Goal: Information Seeking & Learning: Learn about a topic

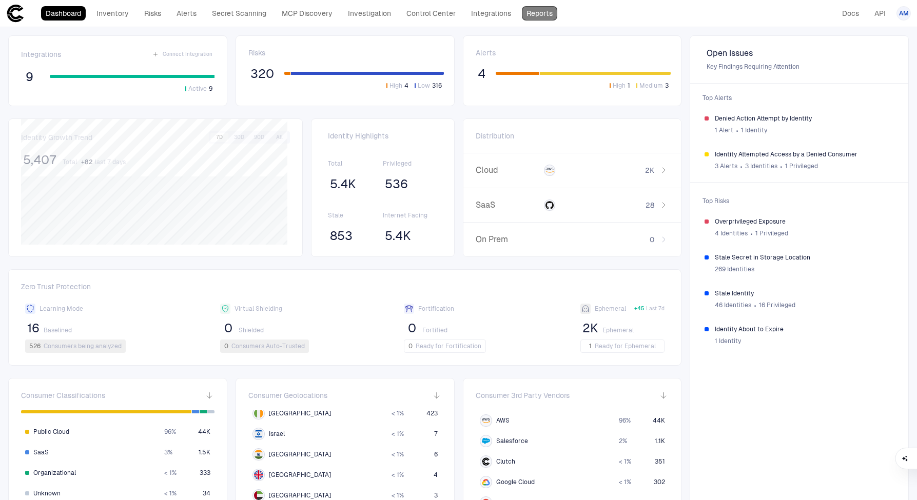
click at [546, 7] on link "Reports" at bounding box center [539, 13] width 35 height 14
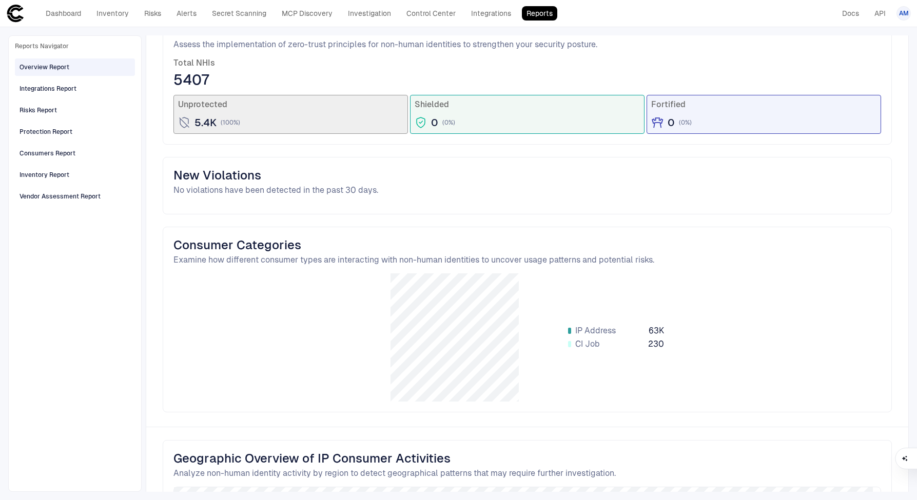
scroll to position [966, 0]
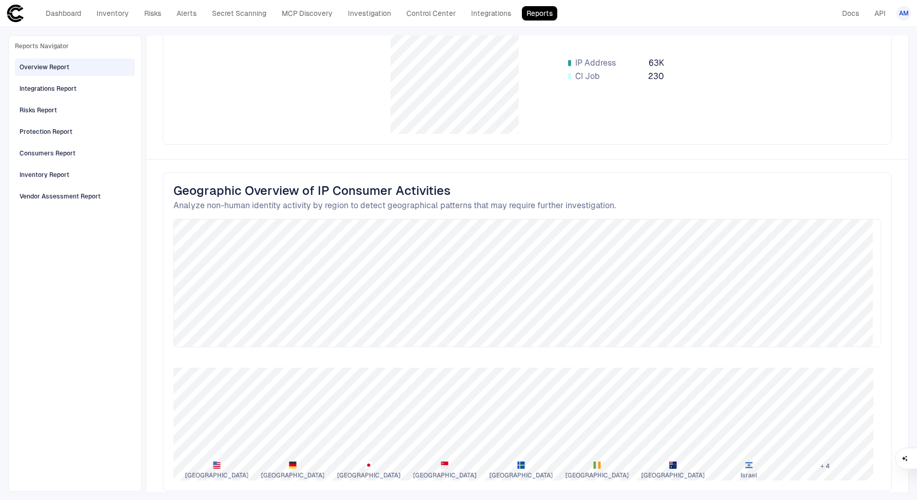
click at [52, 65] on div "Overview Report" at bounding box center [44, 67] width 50 height 9
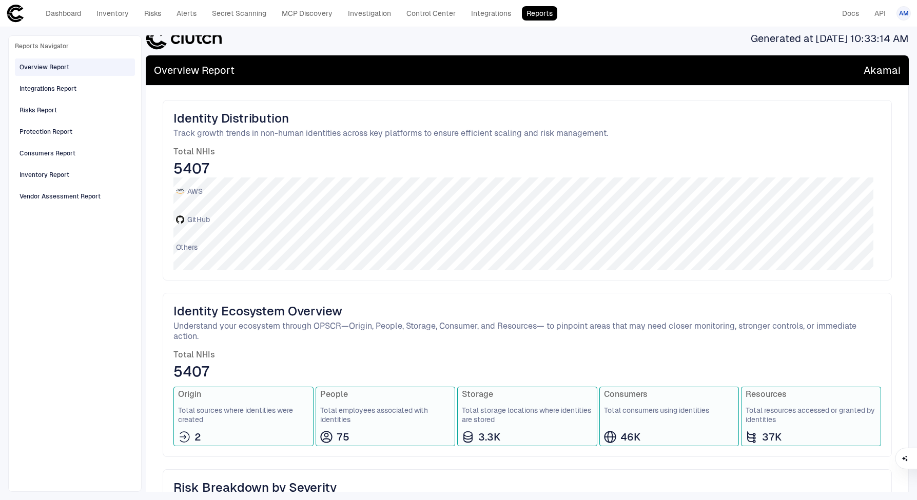
scroll to position [52, 0]
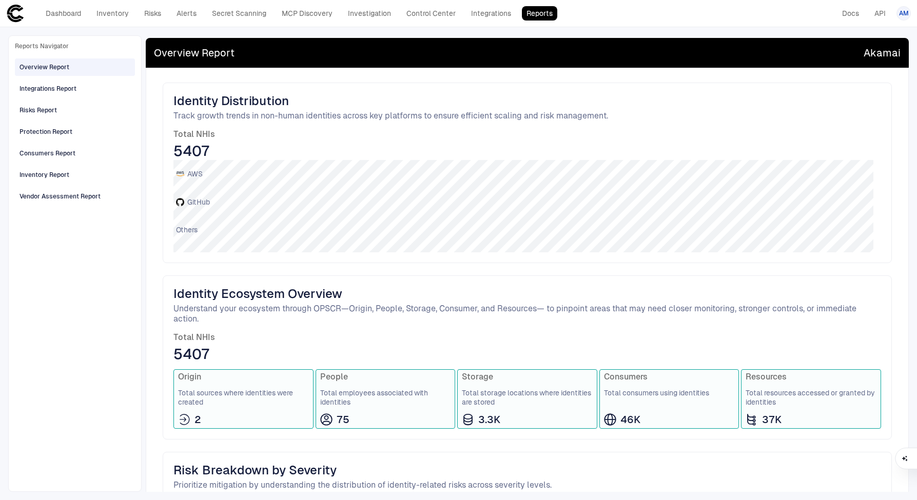
click at [336, 415] on span "75" at bounding box center [342, 419] width 13 height 13
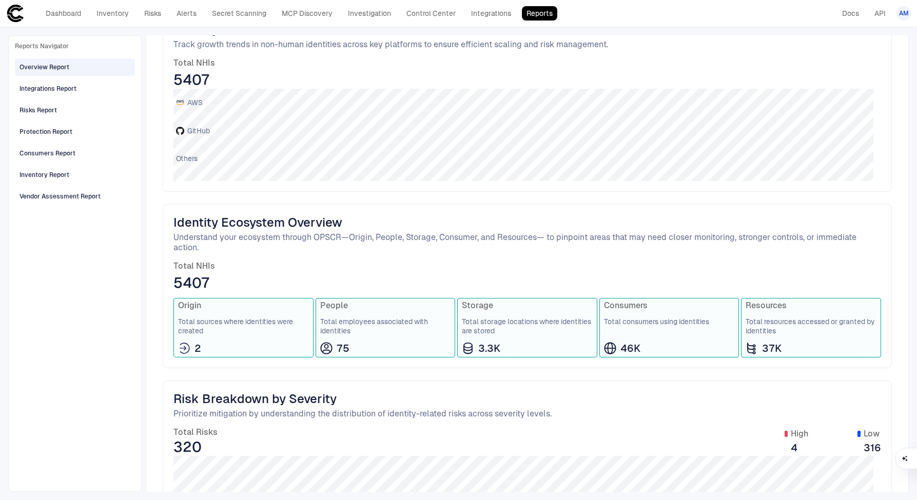
scroll to position [0, 0]
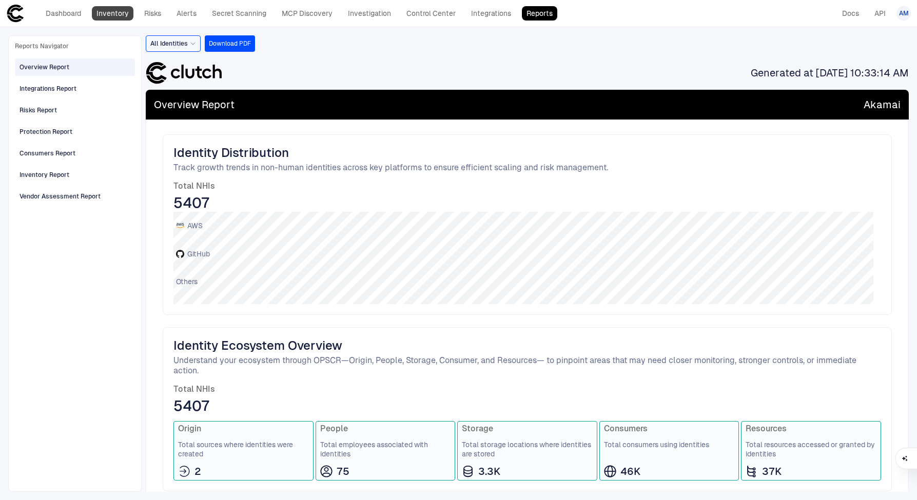
click at [114, 10] on link "Inventory" at bounding box center [113, 13] width 42 height 14
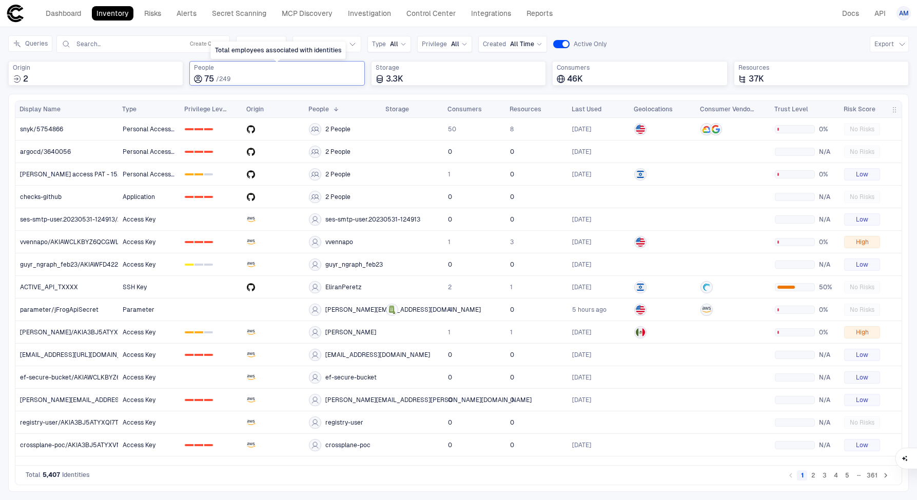
click at [204, 79] on span "75" at bounding box center [209, 79] width 10 height 10
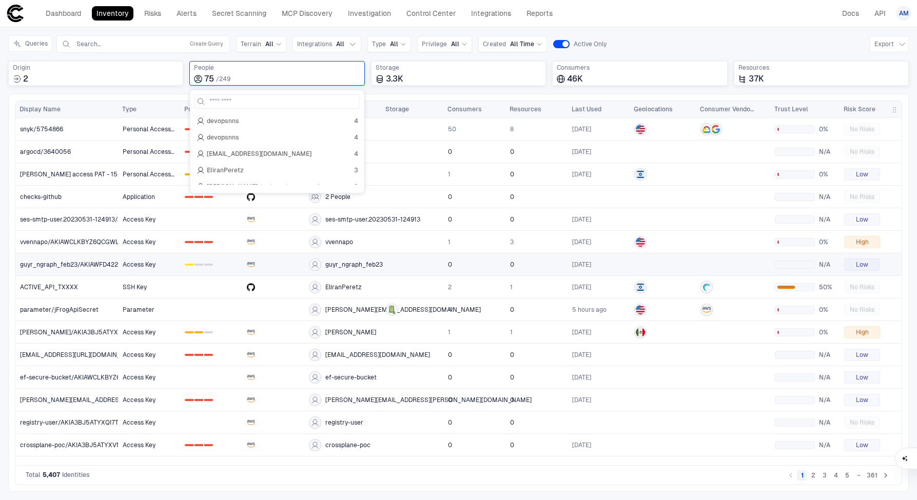
click at [394, 266] on link at bounding box center [412, 264] width 61 height 21
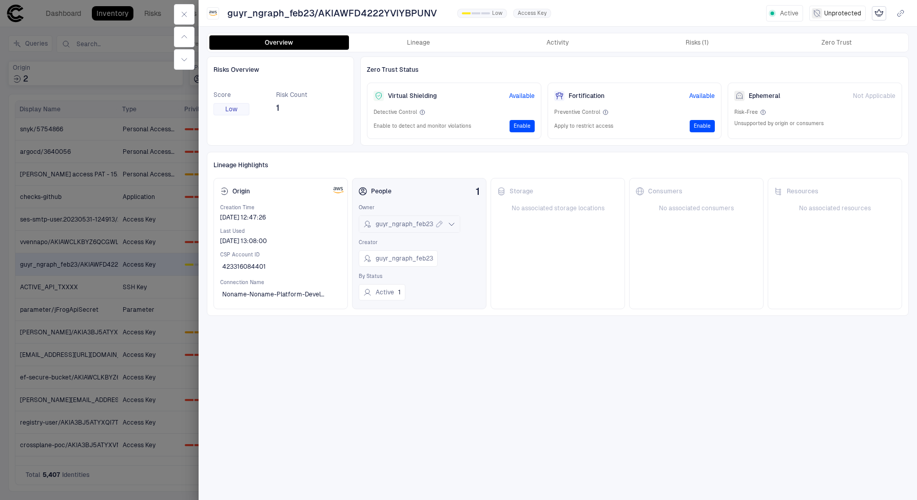
click at [435, 224] on icon at bounding box center [439, 224] width 8 height 8
click at [539, 11] on span "Access Key" at bounding box center [532, 13] width 29 height 7
click at [532, 14] on span "Access Key" at bounding box center [532, 13] width 29 height 7
click at [235, 10] on span "guyr_ngraph_feb23/AKIAWFD4222YVIYBPUNV" at bounding box center [331, 13] width 209 height 12
click at [447, 43] on button "Lineage" at bounding box center [419, 42] width 140 height 14
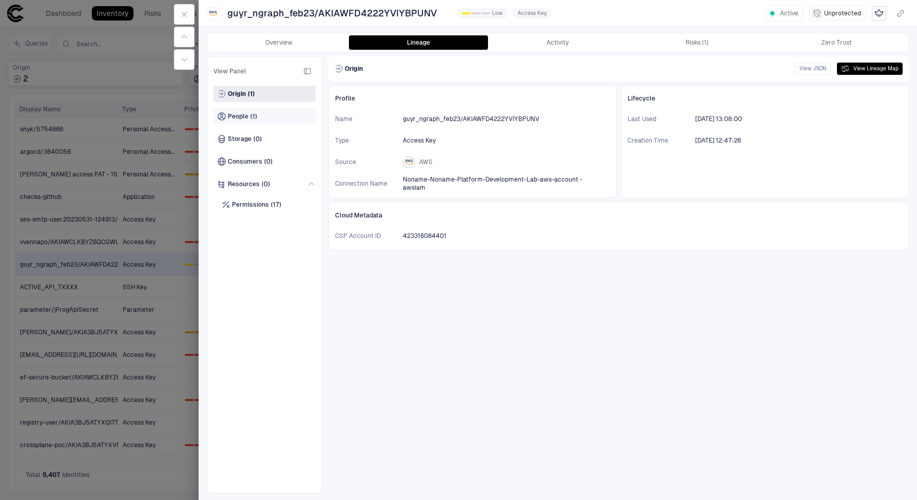
click at [235, 117] on span "People" at bounding box center [238, 116] width 21 height 8
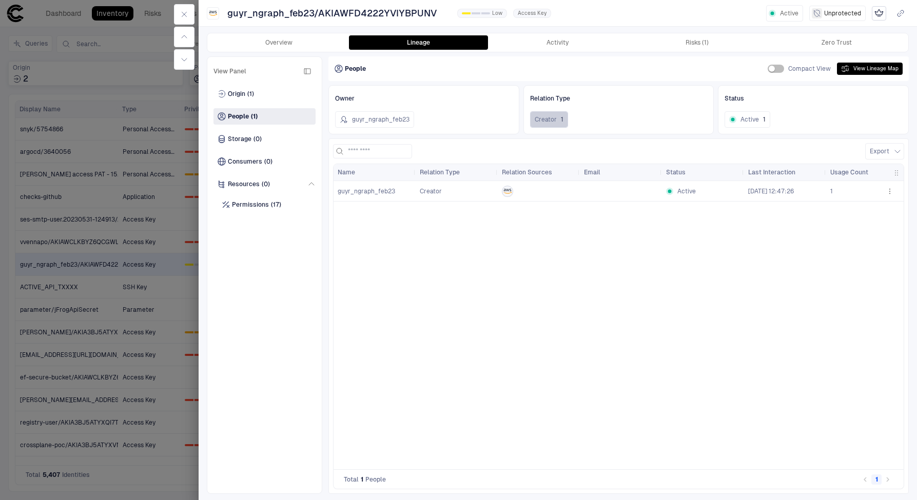
click at [561, 118] on span "1" at bounding box center [562, 119] width 3 height 8
click at [377, 188] on span "guyr_ngraph_feb23" at bounding box center [366, 191] width 57 height 7
click at [149, 60] on div at bounding box center [458, 250] width 917 height 500
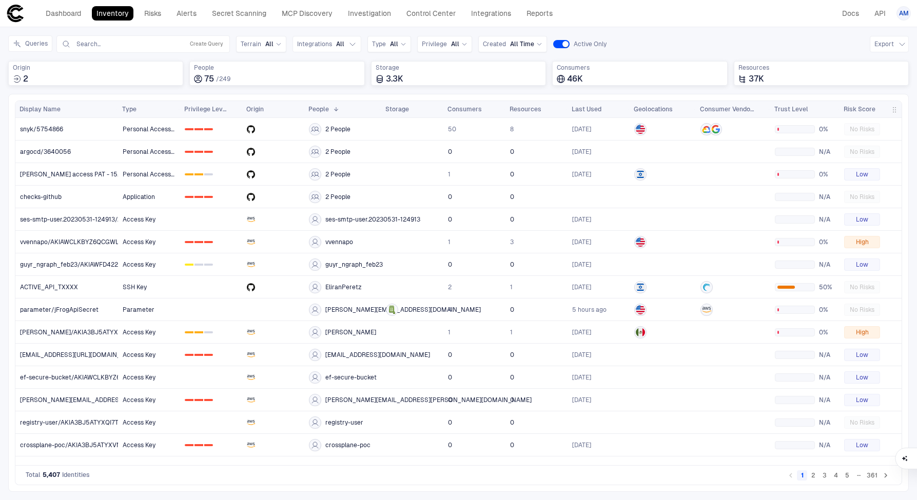
click at [117, 13] on link "Inventory" at bounding box center [113, 13] width 42 height 14
click at [224, 74] on div "75 / 249" at bounding box center [277, 79] width 166 height 10
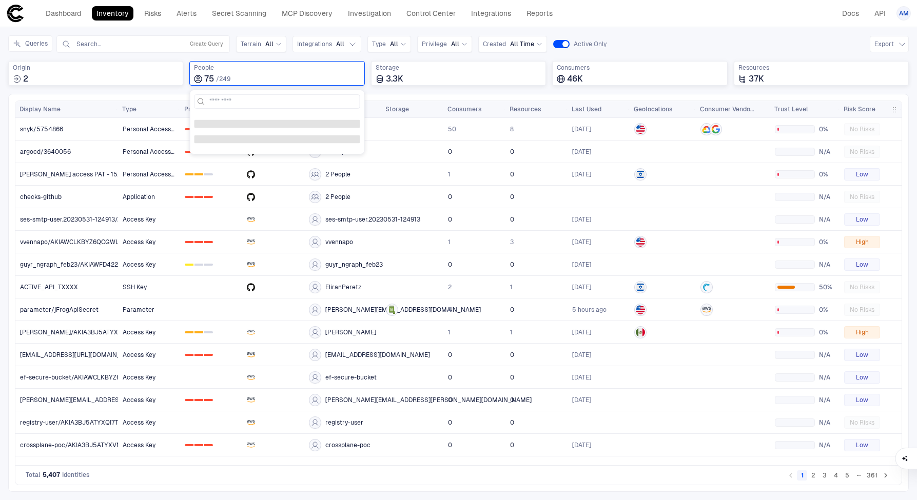
click at [275, 491] on div "Press SPACE to deselect this row. Drag here to set row groups Drag here to set …" at bounding box center [458, 293] width 900 height 398
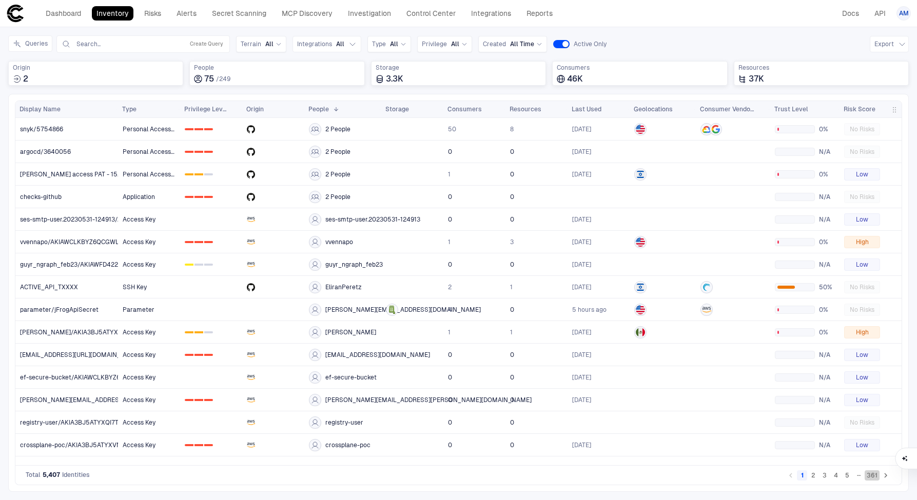
click at [870, 476] on button "361" at bounding box center [871, 475] width 15 height 10
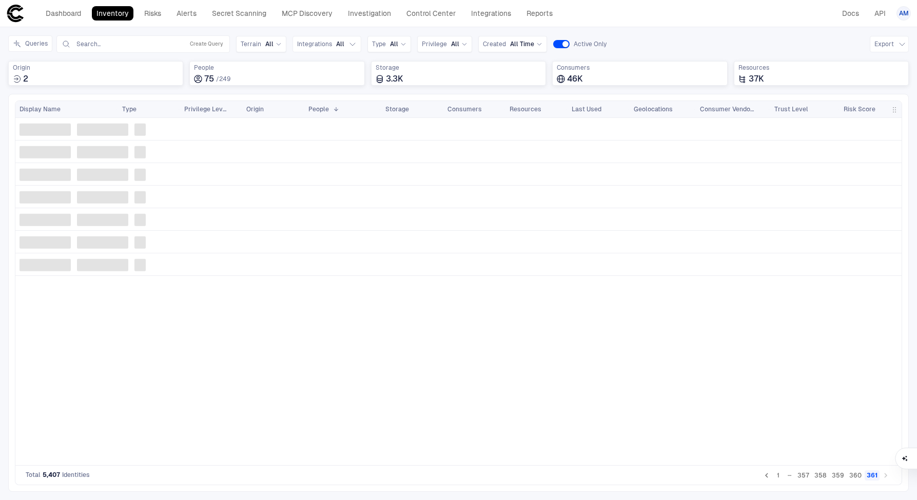
click at [857, 478] on button "360" at bounding box center [855, 475] width 16 height 10
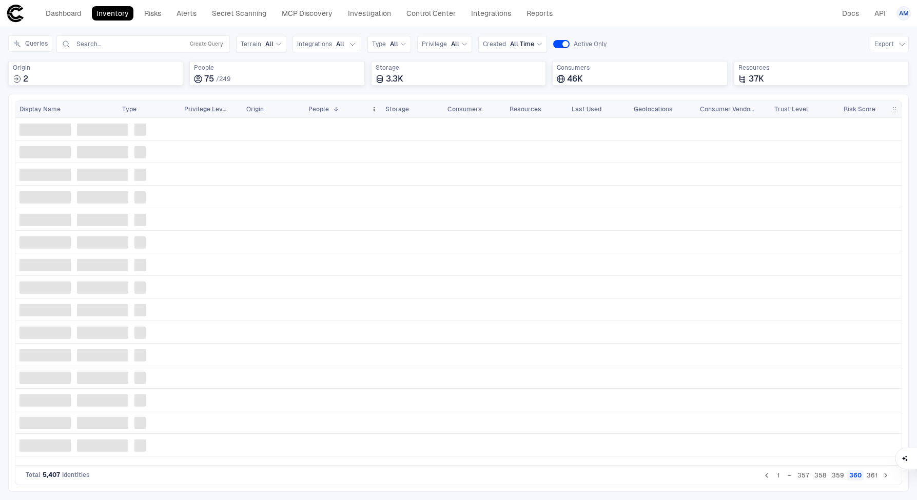
click at [339, 110] on div "People 1" at bounding box center [337, 109] width 58 height 11
click at [241, 15] on link "Secret Scanning" at bounding box center [239, 13] width 64 height 14
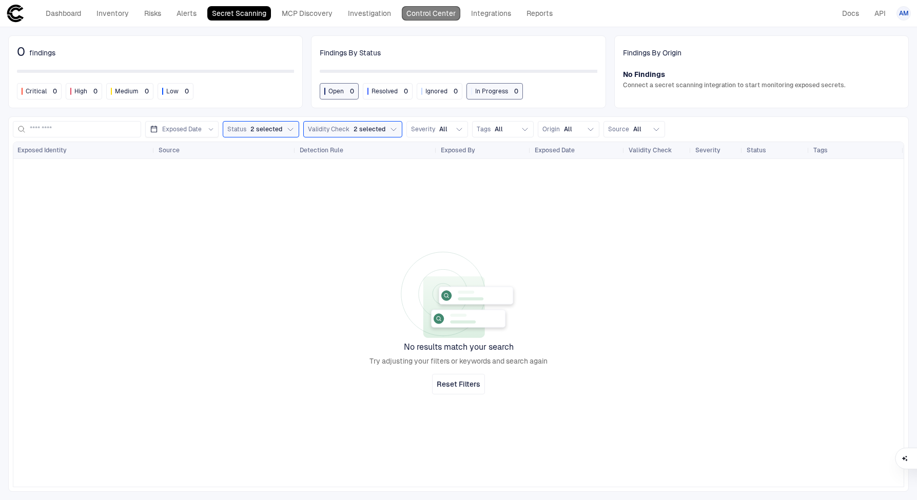
click at [438, 10] on link "Control Center" at bounding box center [431, 13] width 58 height 14
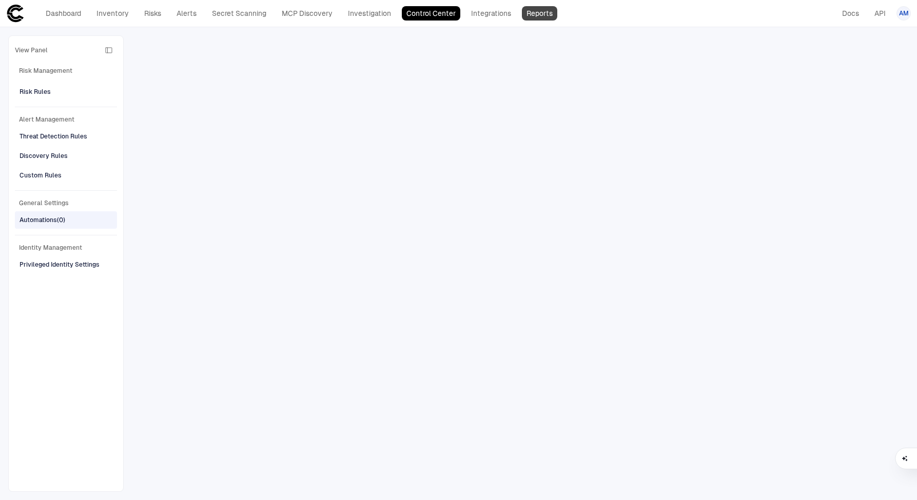
click at [542, 14] on link "Reports" at bounding box center [539, 13] width 35 height 14
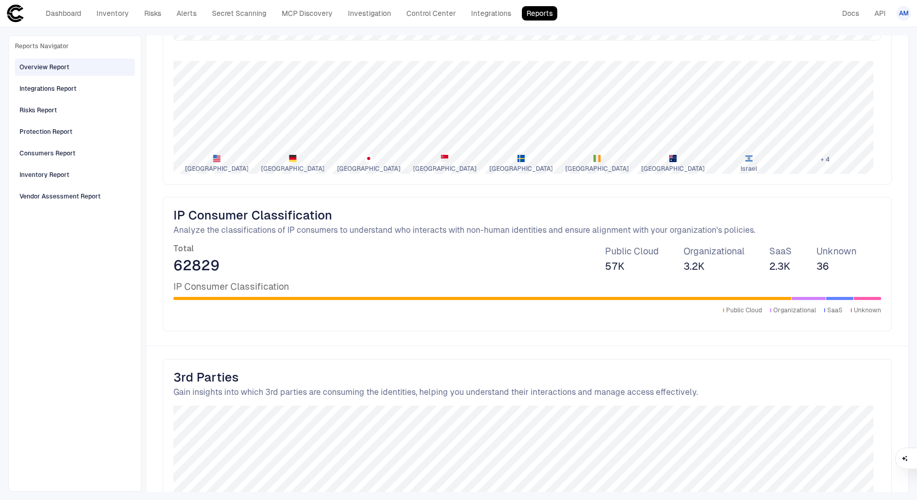
scroll to position [1395, 0]
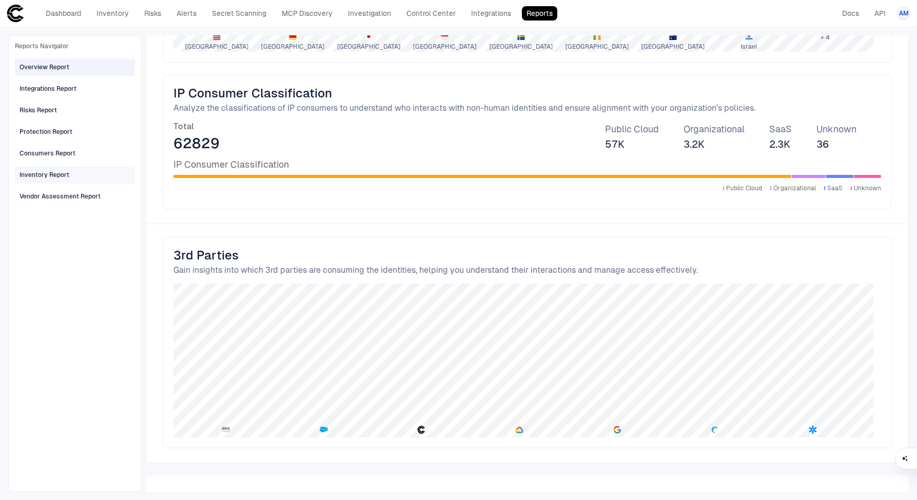
click at [45, 180] on span "Inventory Report" at bounding box center [44, 174] width 50 height 13
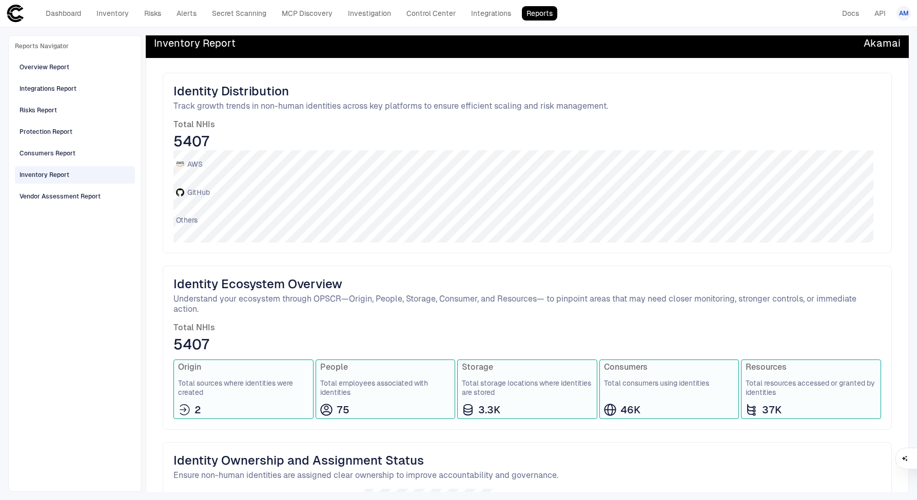
scroll to position [241, 0]
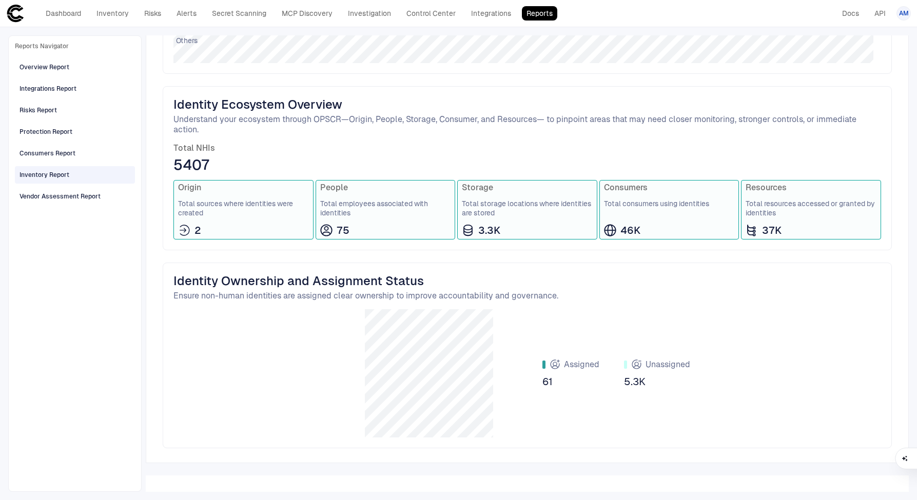
click at [548, 383] on span "61" at bounding box center [570, 381] width 57 height 13
click at [554, 370] on icon at bounding box center [554, 365] width 12 height 12
click at [542, 365] on div at bounding box center [543, 365] width 3 height 8
click at [374, 187] on span "People" at bounding box center [385, 188] width 131 height 10
click at [374, 202] on span "Total employees associated with identities" at bounding box center [385, 208] width 131 height 18
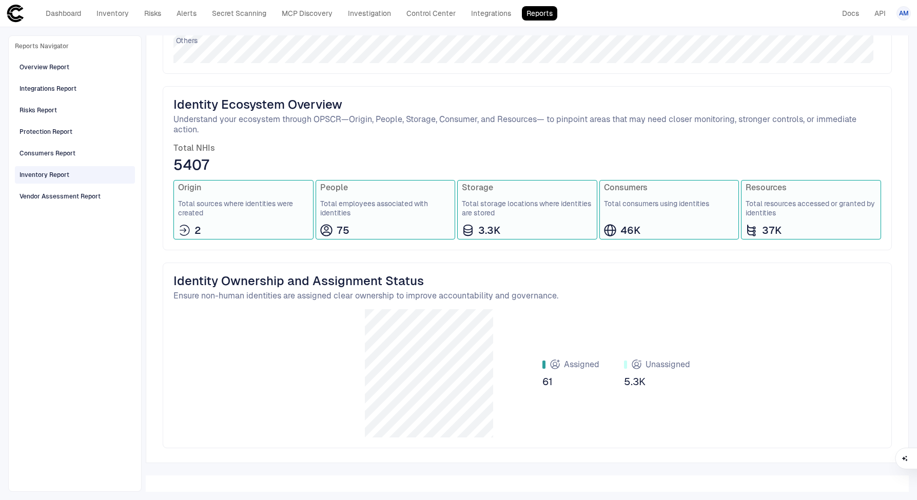
click at [544, 359] on div "Assigned" at bounding box center [570, 365] width 57 height 12
click at [544, 385] on span "61" at bounding box center [570, 381] width 57 height 13
click at [85, 194] on div "Vendor Assessment Report" at bounding box center [59, 196] width 81 height 9
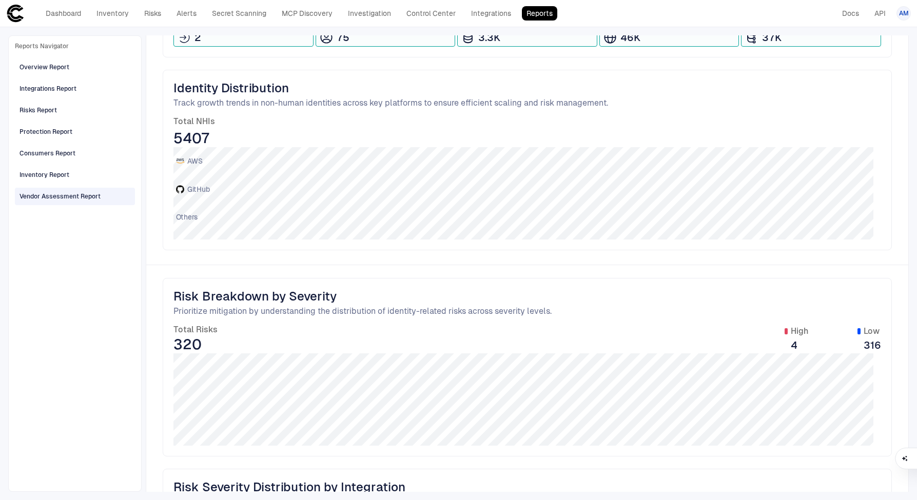
scroll to position [395, 0]
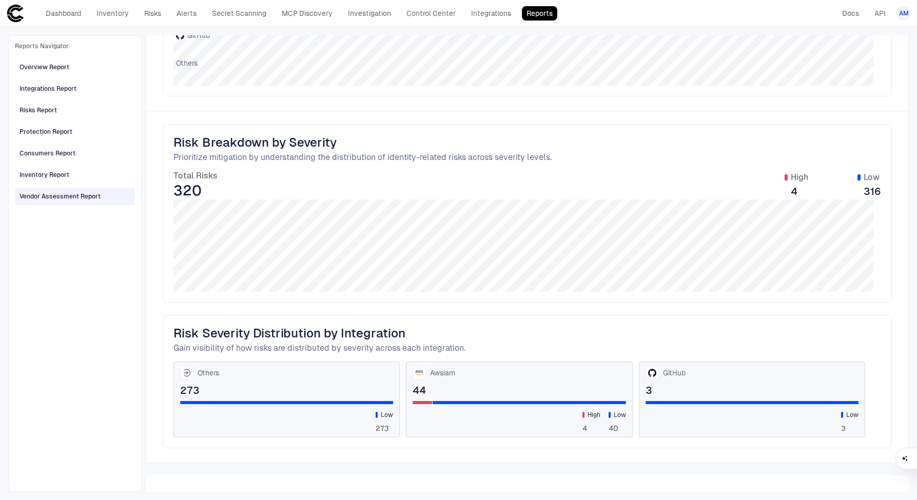
click at [249, 392] on span "273" at bounding box center [286, 390] width 213 height 13
click at [250, 372] on div "Others" at bounding box center [286, 372] width 213 height 13
click at [387, 420] on div "Low 273" at bounding box center [383, 421] width 17 height 23
click at [432, 402] on div at bounding box center [528, 402] width 193 height 3
click at [631, 397] on div "Others 273 Low 273 Awsiam 44 High 4 Low 40 GitHub 3 Low 3" at bounding box center [526, 400] width 707 height 76
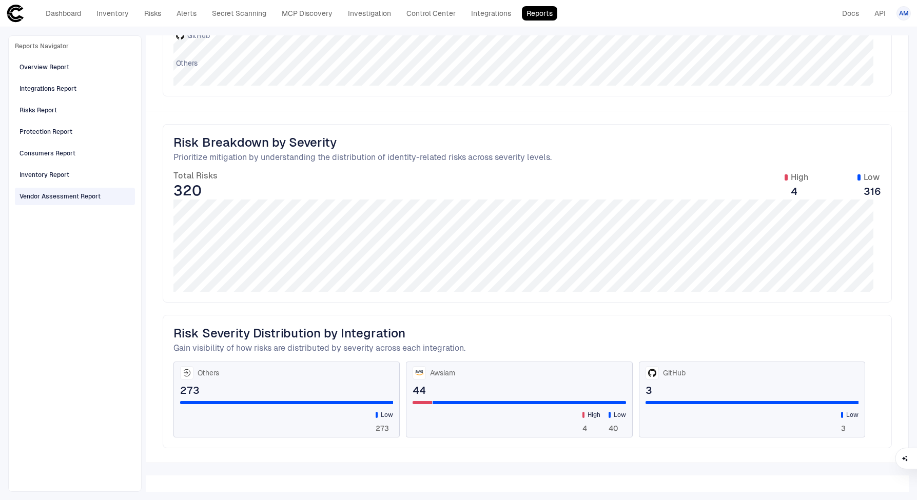
click at [757, 393] on span "3" at bounding box center [751, 390] width 213 height 13
click at [759, 392] on span "3" at bounding box center [751, 390] width 213 height 13
click at [845, 398] on div "GitHub 3 Low 3" at bounding box center [752, 400] width 226 height 76
click at [846, 413] on span "Low" at bounding box center [852, 415] width 12 height 8
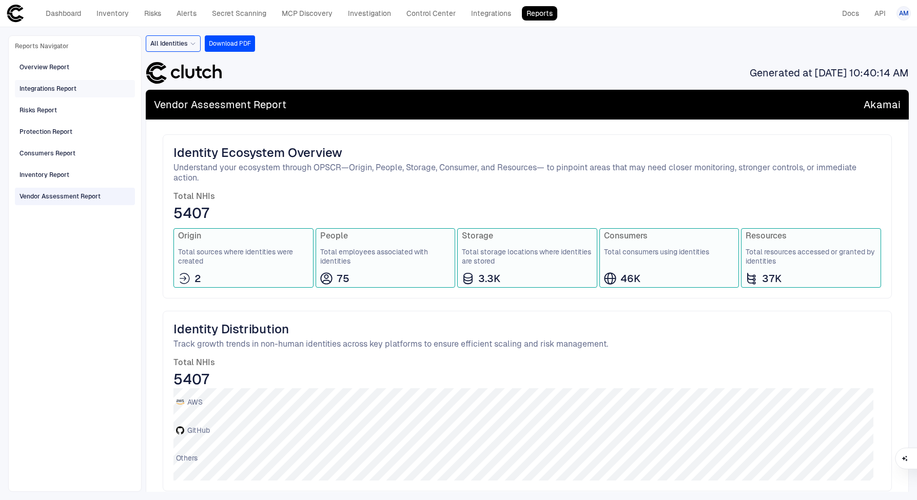
click at [51, 93] on div "Integrations Report" at bounding box center [47, 88] width 57 height 9
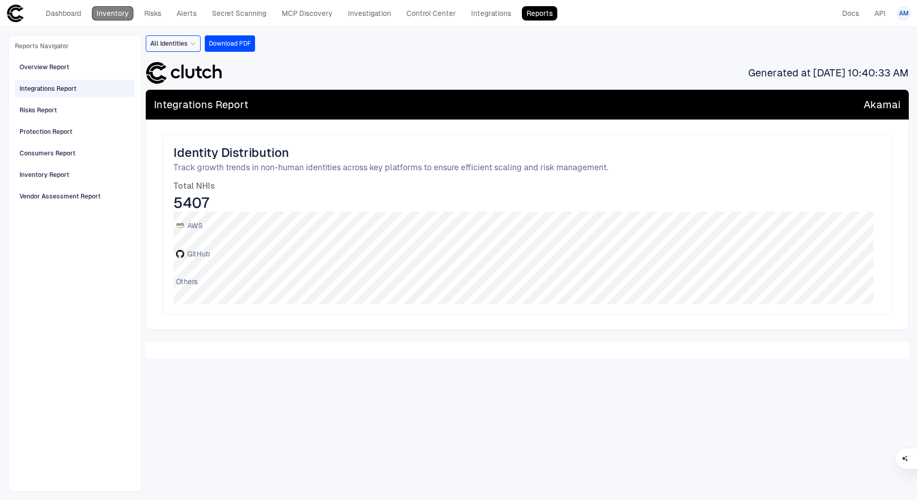
click at [119, 16] on link "Inventory" at bounding box center [113, 13] width 42 height 14
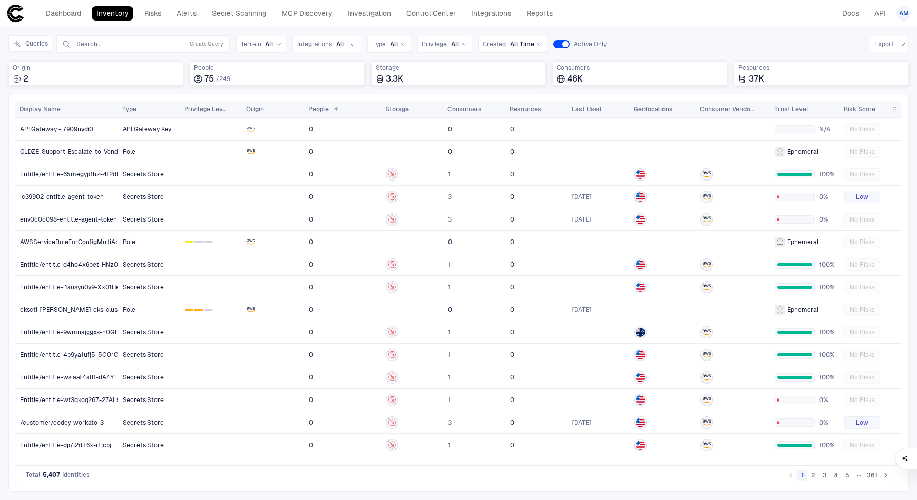
click at [379, 21] on div "Dashboard Inventory Risks Alerts Secret Scanning MCP Discovery Investigation Co…" at bounding box center [281, 13] width 551 height 18
click at [492, 10] on link "Integrations" at bounding box center [490, 13] width 49 height 14
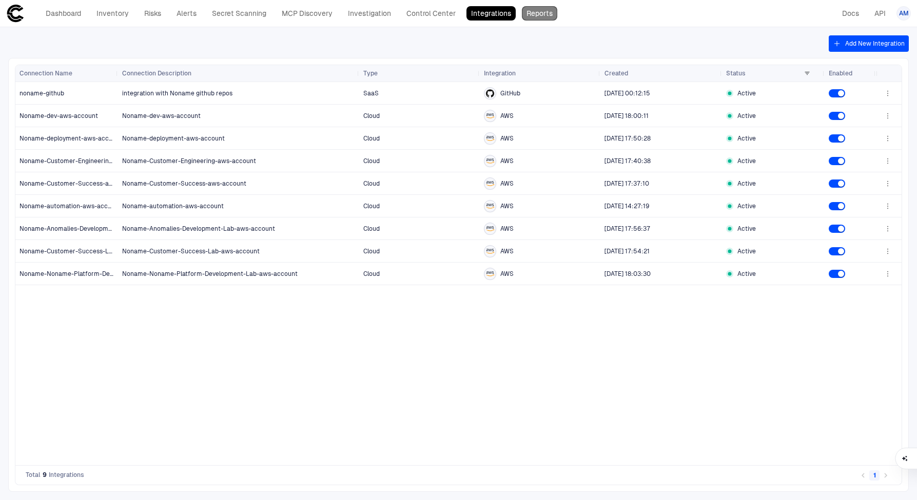
click at [536, 14] on link "Reports" at bounding box center [539, 13] width 35 height 14
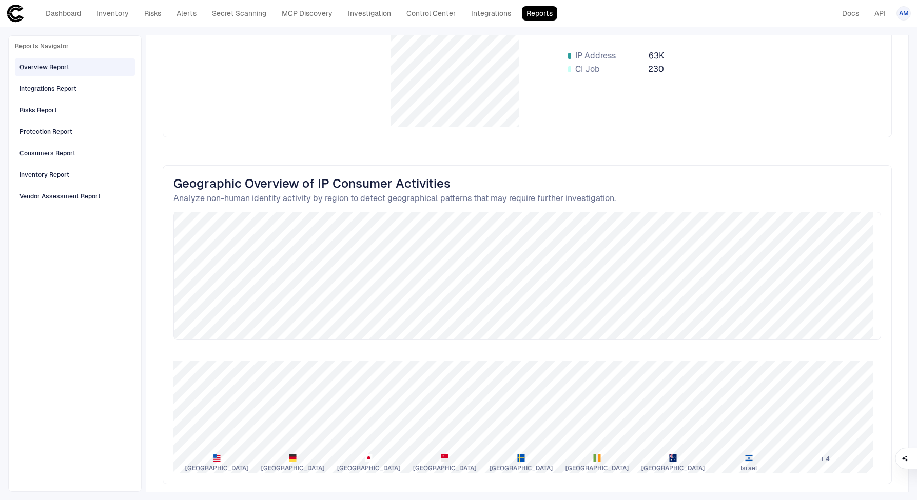
scroll to position [951, 0]
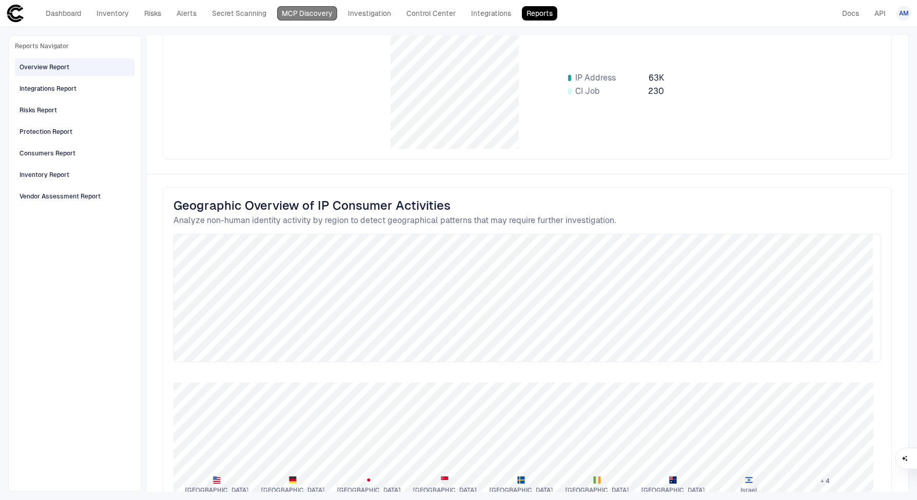
click at [295, 15] on link "MCP Discovery" at bounding box center [307, 13] width 60 height 14
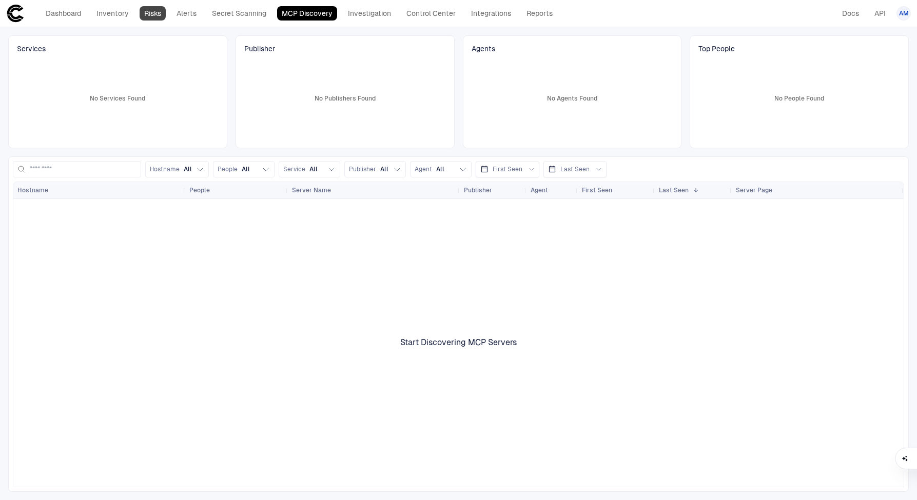
click at [151, 15] on link "Risks" at bounding box center [153, 13] width 26 height 14
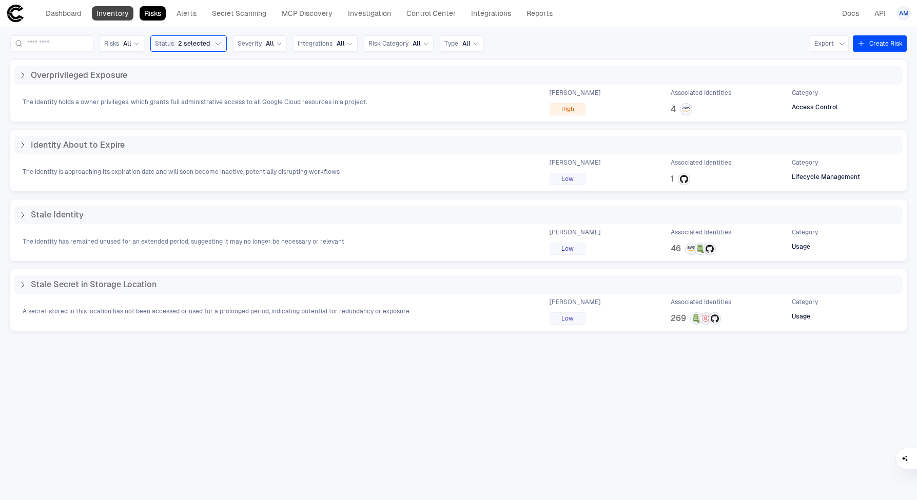
click at [117, 8] on link "Inventory" at bounding box center [113, 13] width 42 height 14
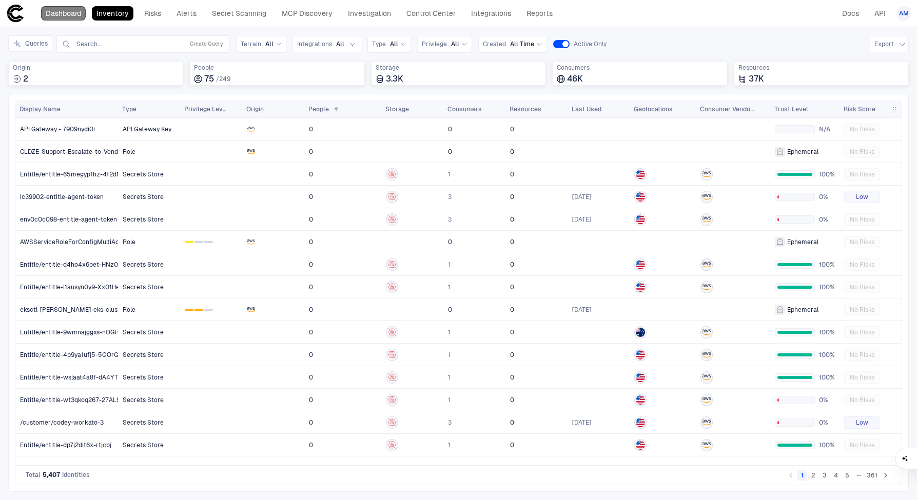
click at [69, 10] on link "Dashboard" at bounding box center [63, 13] width 45 height 14
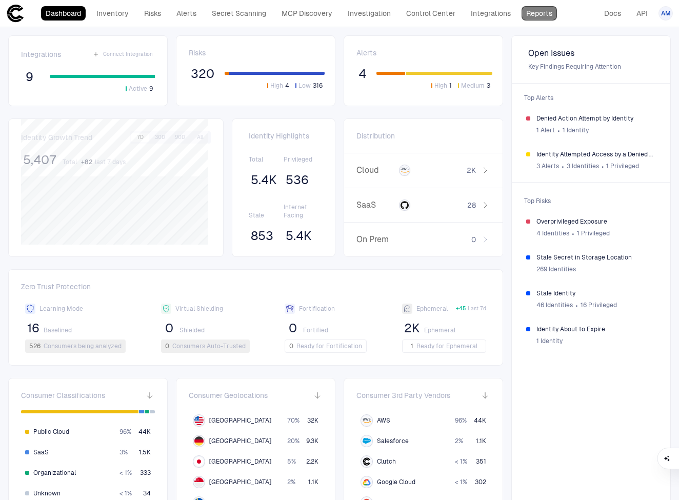
click at [543, 11] on link "Reports" at bounding box center [539, 13] width 35 height 14
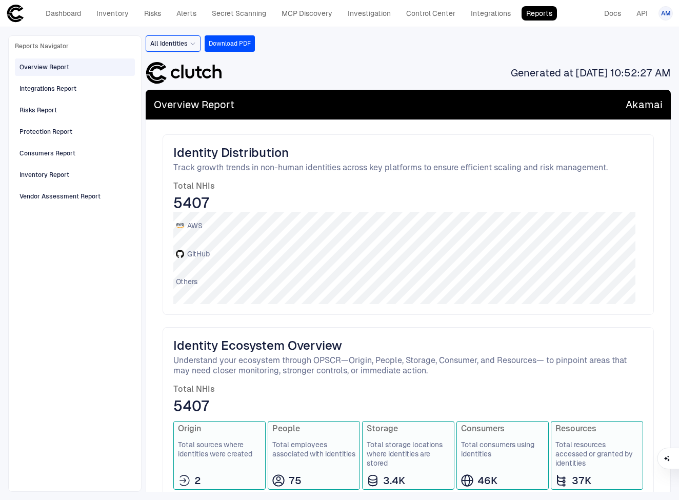
scroll to position [237, 0]
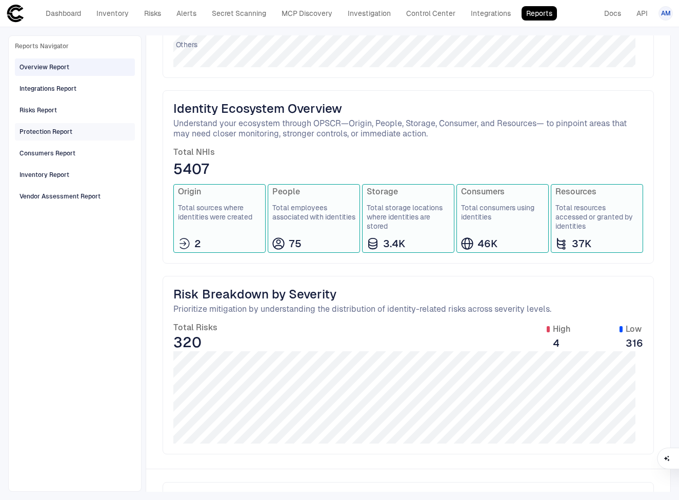
click at [42, 124] on div "Protection Report" at bounding box center [75, 132] width 113 height 16
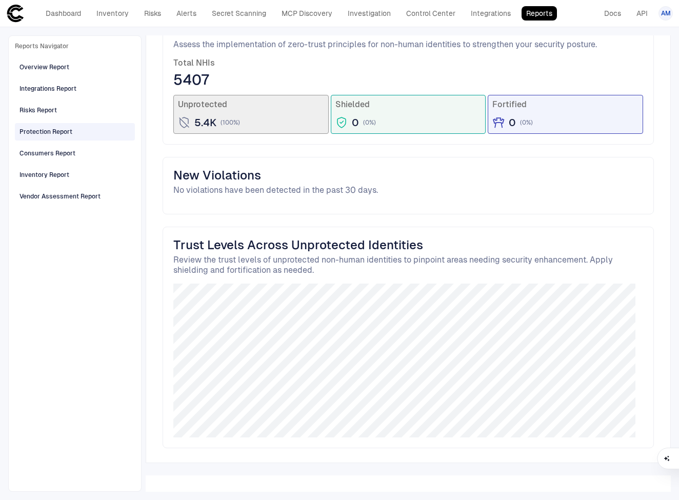
scroll to position [0, 0]
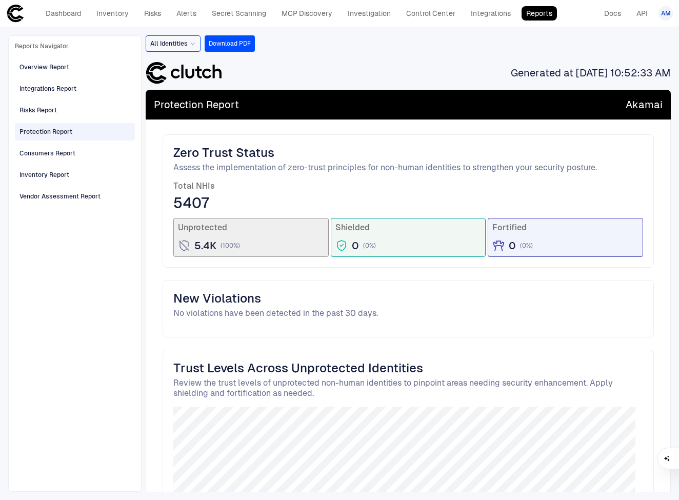
click at [235, 246] on span "( 100 %)" at bounding box center [230, 246] width 19 height 8
click at [203, 209] on span "5407" at bounding box center [408, 202] width 470 height 18
click at [251, 14] on link "Secret Scanning" at bounding box center [239, 13] width 64 height 14
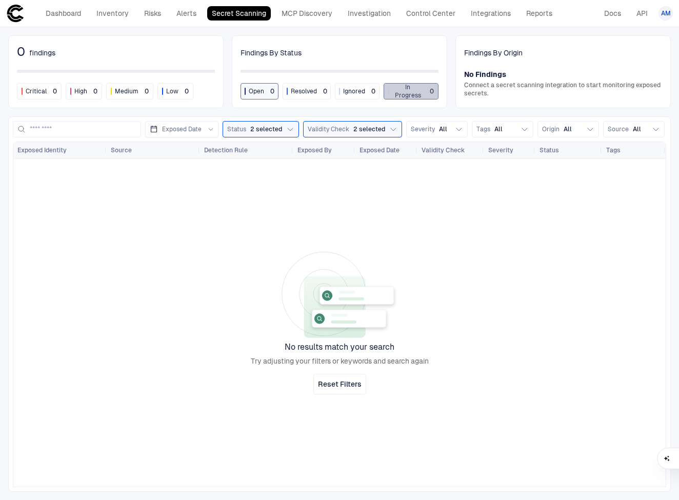
click at [418, 90] on span "In Progress" at bounding box center [407, 91] width 31 height 16
click at [532, 12] on link "Reports" at bounding box center [539, 13] width 35 height 14
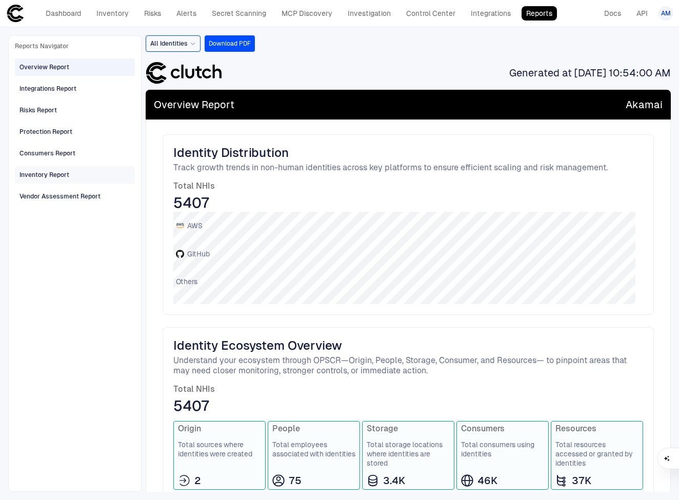
click at [47, 174] on div "Inventory Report" at bounding box center [44, 174] width 50 height 9
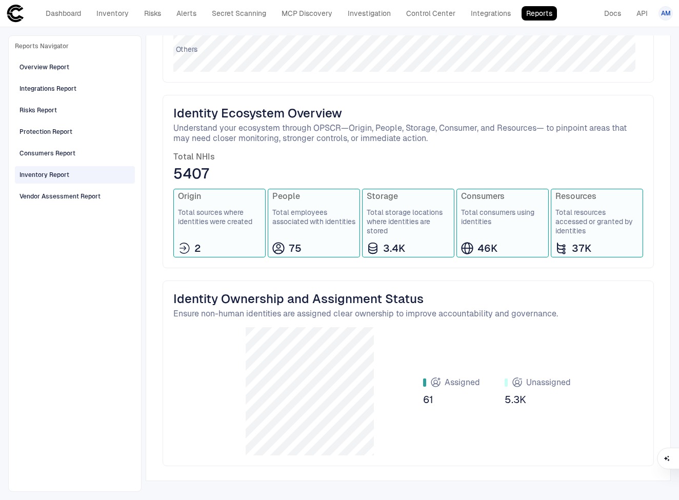
scroll to position [250, 0]
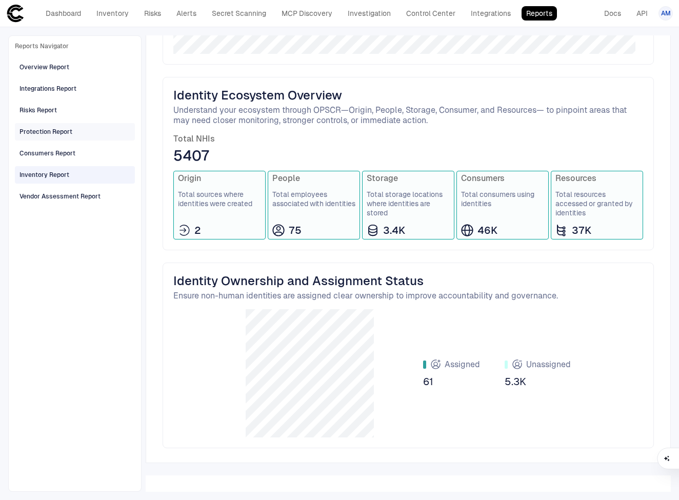
click at [50, 126] on span "Protection Report" at bounding box center [45, 131] width 53 height 13
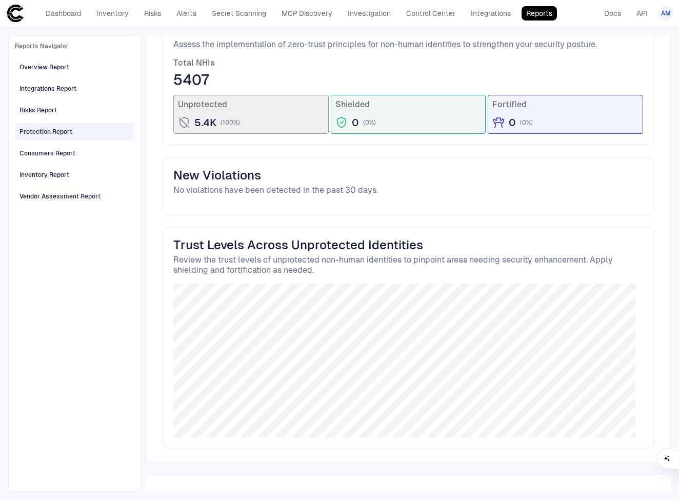
click at [297, 126] on div "5.4K ( 100 %)" at bounding box center [251, 122] width 146 height 13
click at [70, 13] on link "Dashboard" at bounding box center [63, 13] width 45 height 14
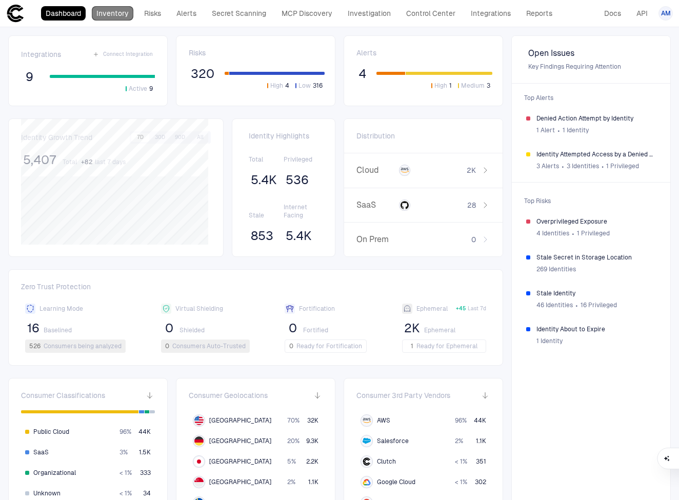
click at [118, 10] on link "Inventory" at bounding box center [113, 13] width 42 height 14
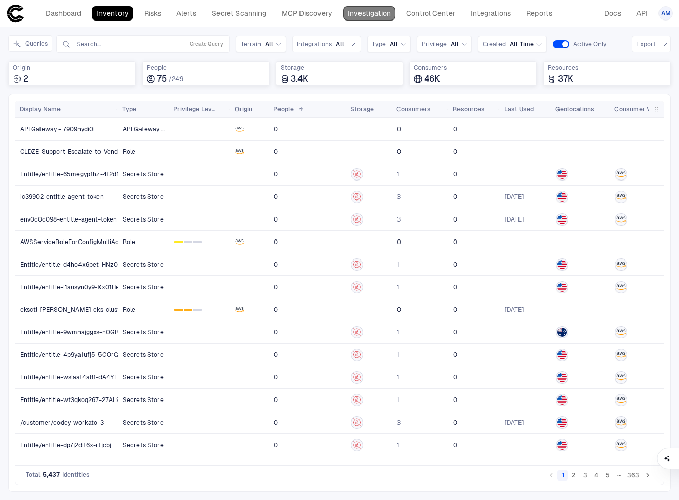
click at [356, 13] on link "Investigation" at bounding box center [369, 13] width 52 height 14
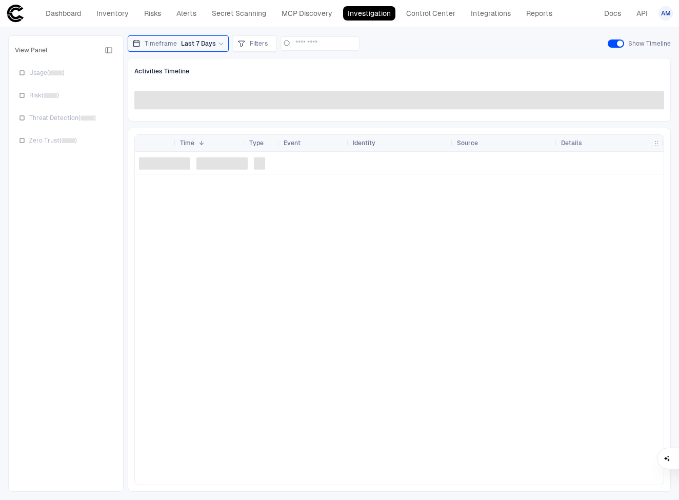
click at [60, 1] on header "Dashboard Inventory Risks Alerts Secret Scanning MCP Discovery Investigation Co…" at bounding box center [339, 13] width 679 height 27
click at [66, 9] on link "Dashboard" at bounding box center [63, 13] width 45 height 14
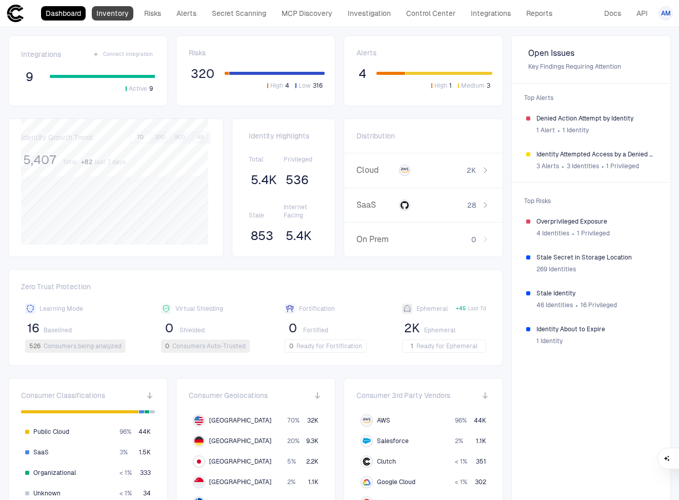
click at [107, 16] on link "Inventory" at bounding box center [113, 13] width 42 height 14
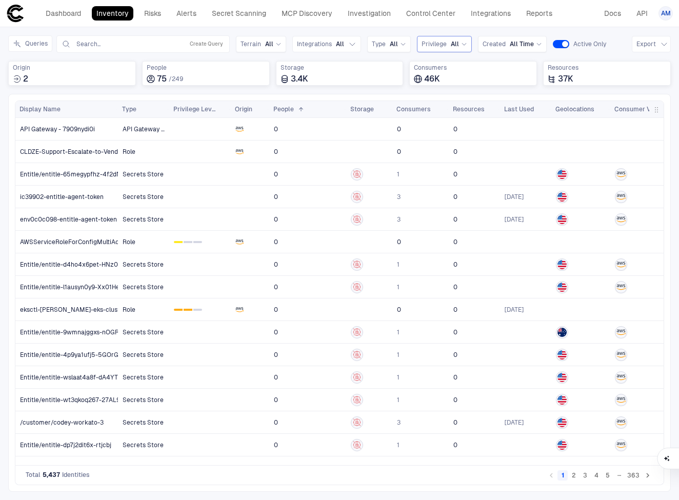
click at [461, 43] on icon at bounding box center [464, 44] width 6 height 6
click at [442, 106] on div "1" at bounding box center [440, 107] width 9 height 2
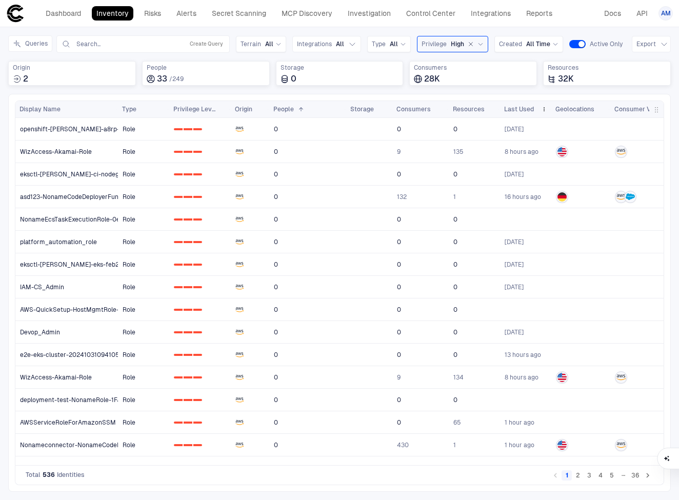
click at [539, 109] on div "Last Used" at bounding box center [525, 109] width 43 height 16
click at [545, 110] on span at bounding box center [544, 109] width 6 height 6
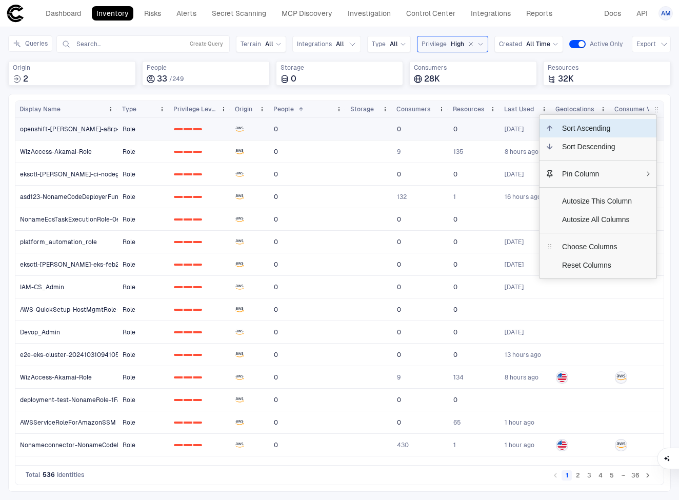
click at [78, 132] on span "openshift-[PERSON_NAME]-a8rp-openshift-image-registry-installer-cloud-cr" at bounding box center [133, 129] width 226 height 8
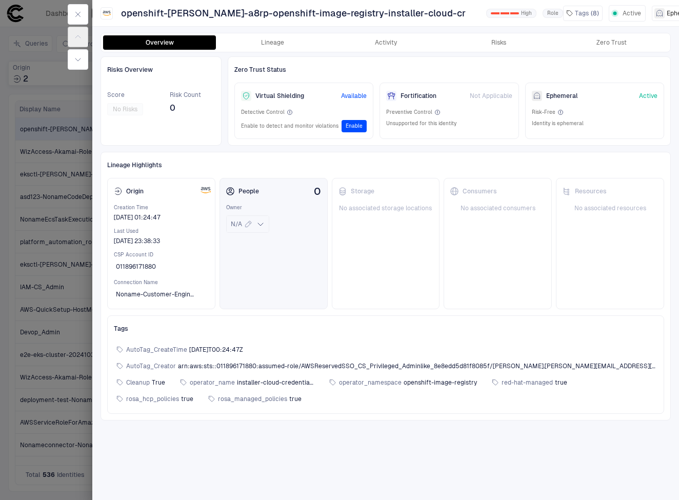
click at [261, 226] on icon at bounding box center [260, 224] width 5 height 3
click at [395, 296] on div "Storage No associated storage locations" at bounding box center [386, 243] width 108 height 131
click at [258, 225] on icon at bounding box center [260, 224] width 8 height 8
click at [72, 9] on button "button" at bounding box center [78, 14] width 21 height 21
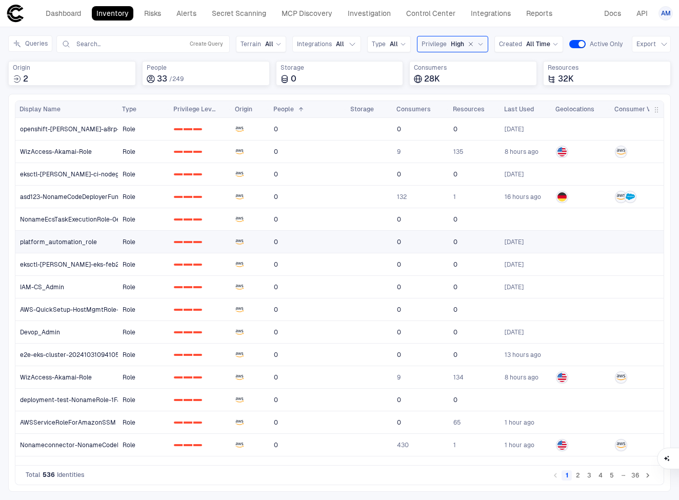
click at [86, 243] on span "platform_automation_role" at bounding box center [58, 242] width 77 height 8
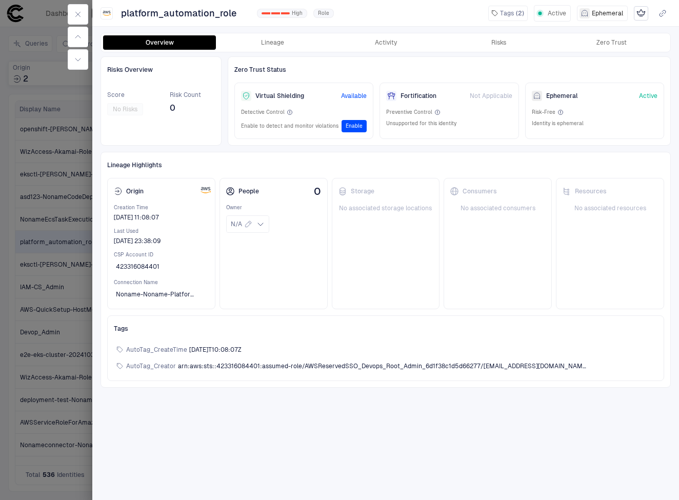
click at [78, 289] on div at bounding box center [339, 250] width 679 height 500
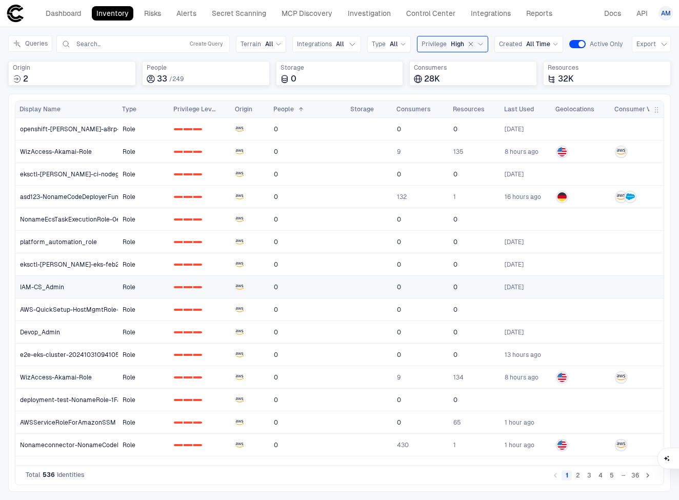
click at [41, 290] on span "IAM-CS_Admin" at bounding box center [42, 287] width 44 height 8
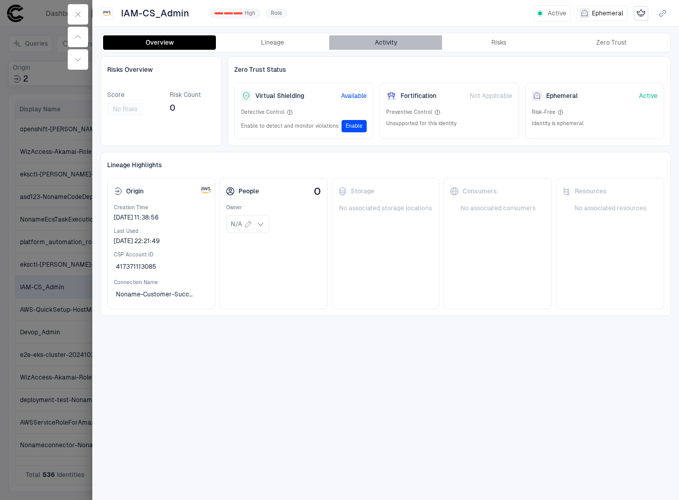
click at [417, 42] on button "Activity" at bounding box center [385, 42] width 113 height 14
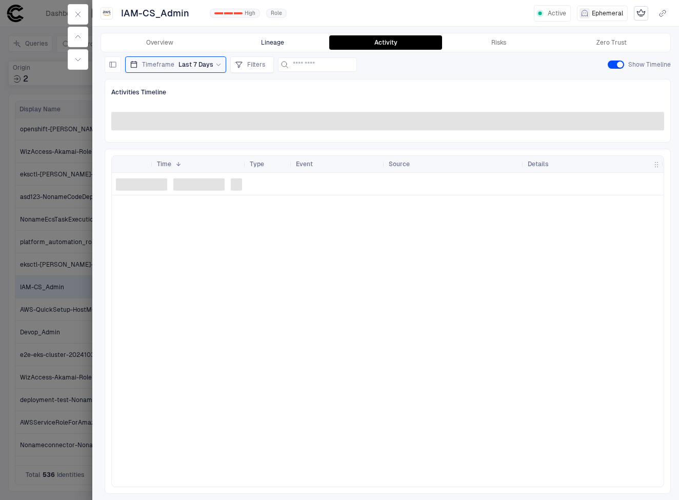
click at [302, 40] on button "Lineage" at bounding box center [272, 42] width 113 height 14
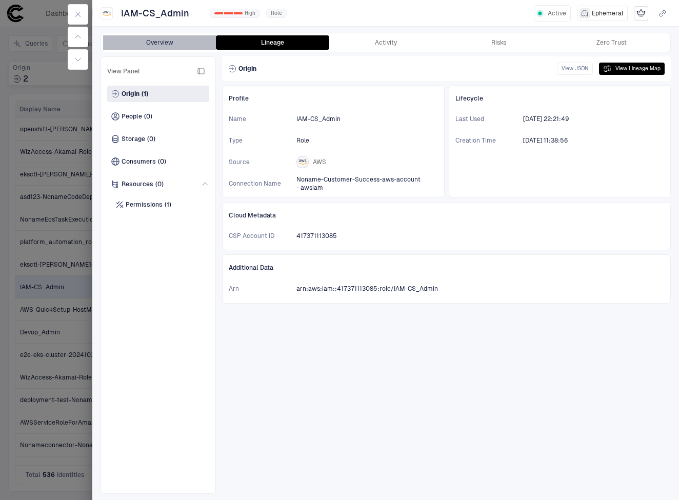
click at [164, 42] on button "Overview" at bounding box center [159, 42] width 113 height 14
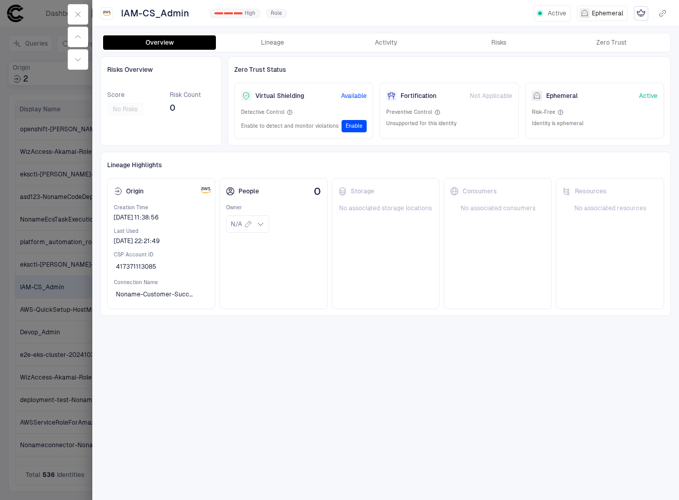
click at [277, 11] on span "Role" at bounding box center [276, 13] width 11 height 7
click at [605, 43] on div "Zero Trust" at bounding box center [612, 42] width 30 height 8
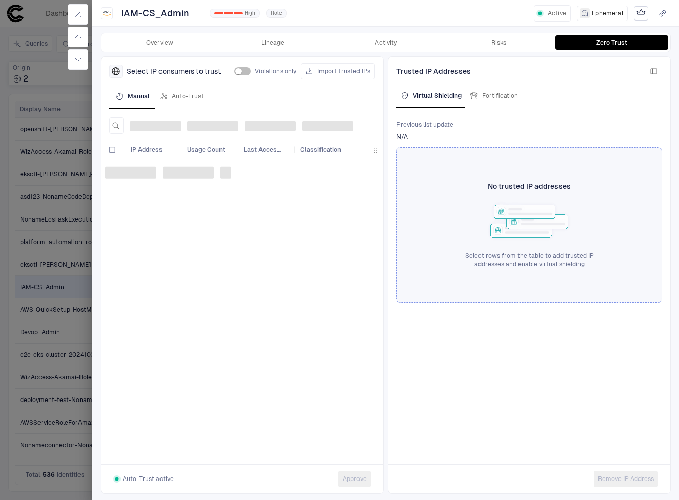
click at [37, 119] on div at bounding box center [339, 250] width 679 height 500
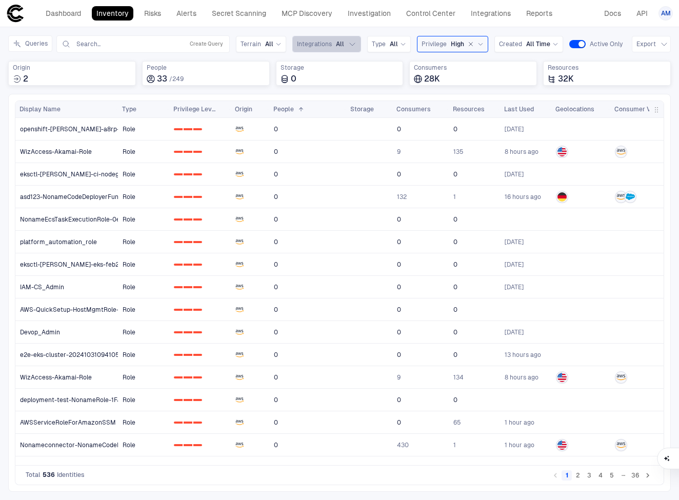
click at [343, 49] on button "Integrations All" at bounding box center [326, 44] width 69 height 16
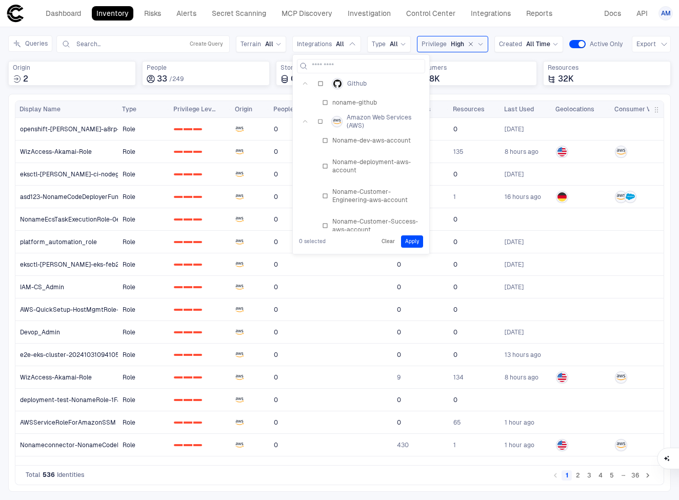
scroll to position [4, 0]
click at [363, 189] on span "Noname-Customer-Engineering-aws-account" at bounding box center [376, 194] width 88 height 16
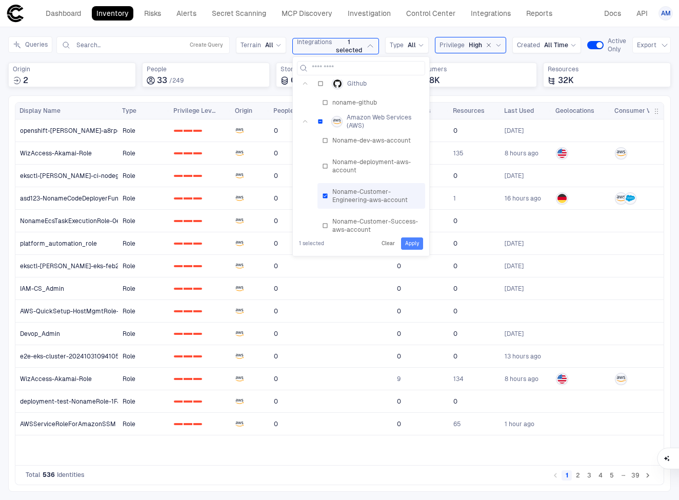
click at [422, 241] on button "Apply" at bounding box center [412, 243] width 22 height 12
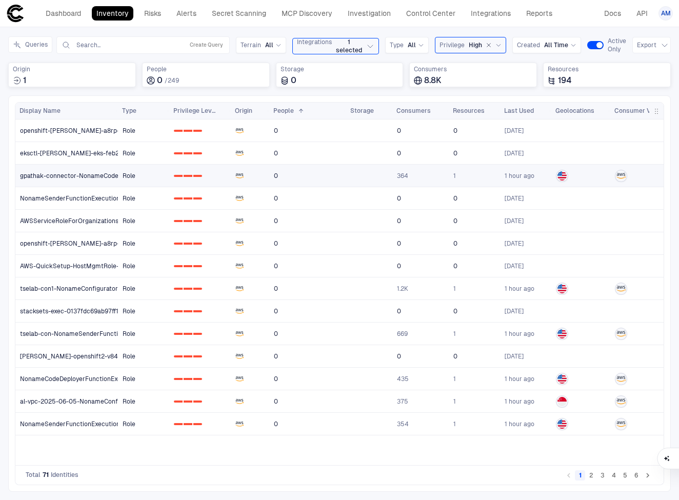
click at [76, 173] on span "gpathak-connector-NonameCodeDeployerFunctionExecuti-ybVaaxASxXOo" at bounding box center [129, 176] width 219 height 8
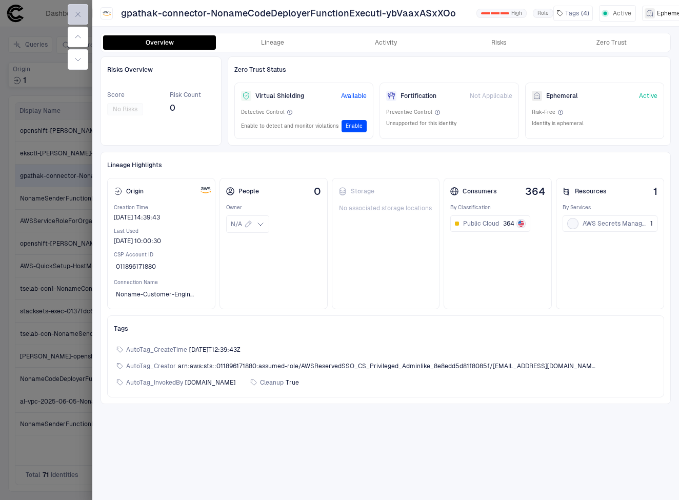
click at [84, 13] on button "button" at bounding box center [78, 14] width 21 height 21
